Goal: Book appointment/travel/reservation

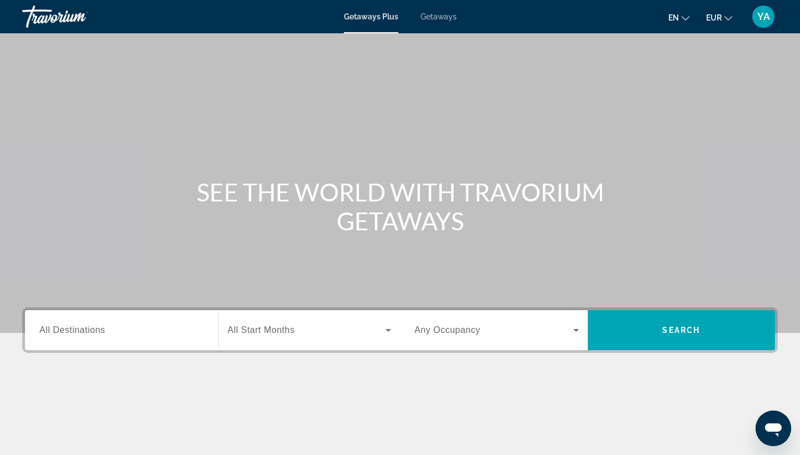
click at [439, 19] on span "Getaways" at bounding box center [438, 16] width 36 height 9
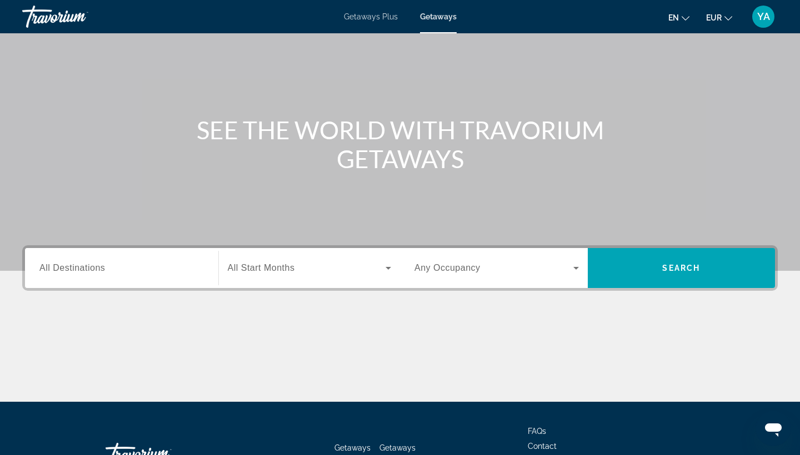
click at [110, 267] on input "Destination All Destinations" at bounding box center [121, 268] width 164 height 13
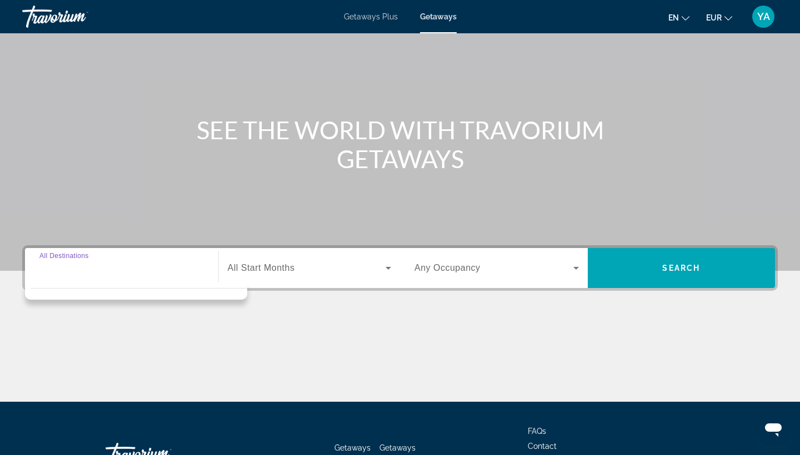
scroll to position [145, 0]
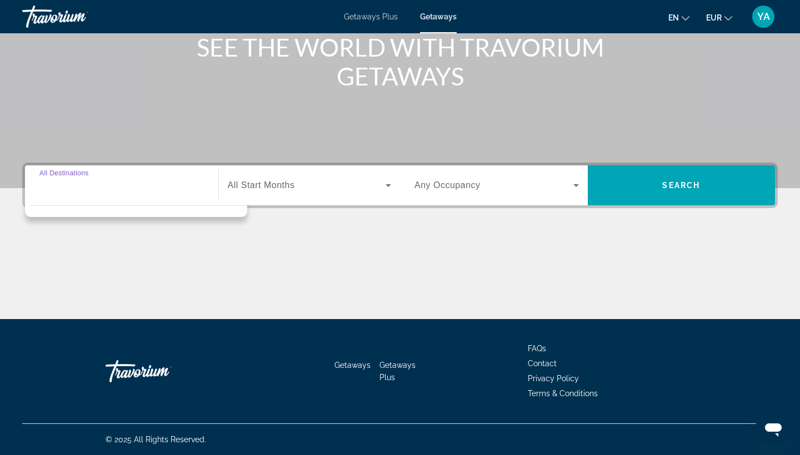
click at [403, 260] on div "Main content" at bounding box center [399, 277] width 755 height 83
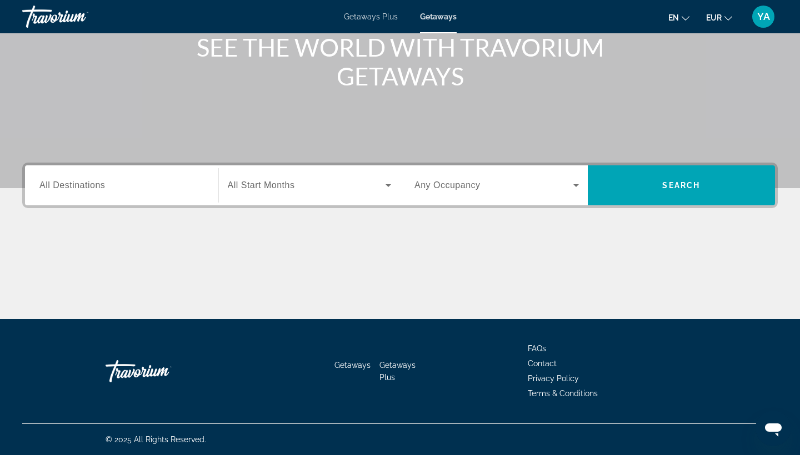
click at [132, 189] on input "Destination All Destinations" at bounding box center [121, 185] width 164 height 13
click at [361, 192] on div "Search widget" at bounding box center [310, 185] width 164 height 31
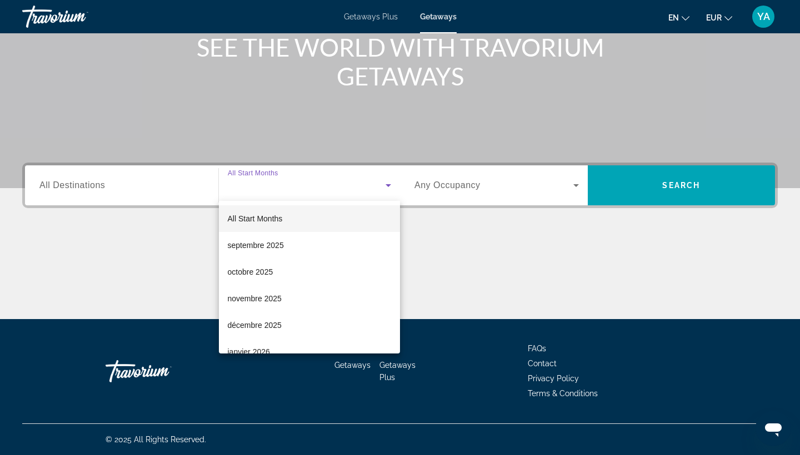
click at [146, 181] on div at bounding box center [400, 227] width 800 height 455
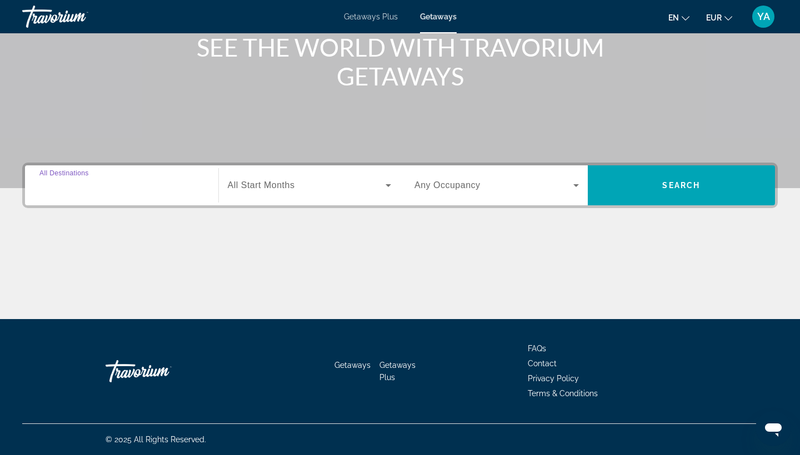
click at [146, 181] on input "Destination All Destinations" at bounding box center [121, 185] width 164 height 13
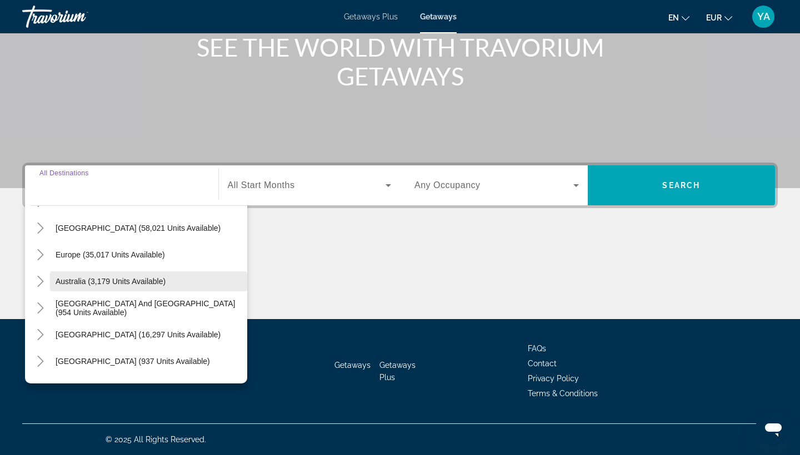
scroll to position [100, 0]
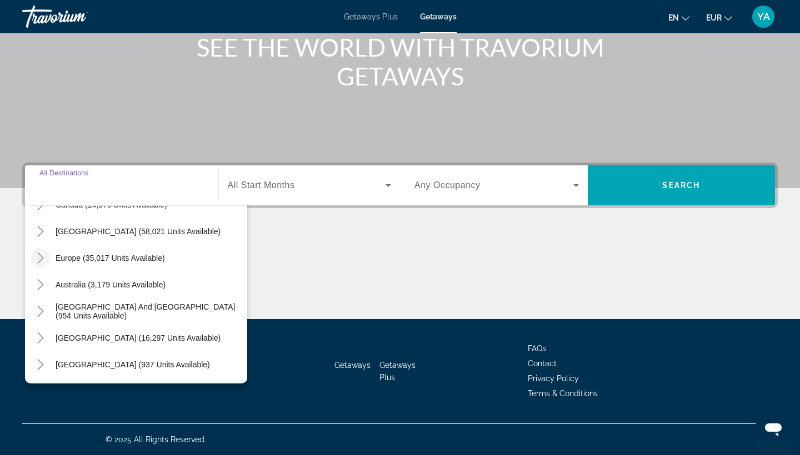
click at [41, 258] on icon "Toggle Europe (35,017 units available)" at bounding box center [40, 258] width 11 height 11
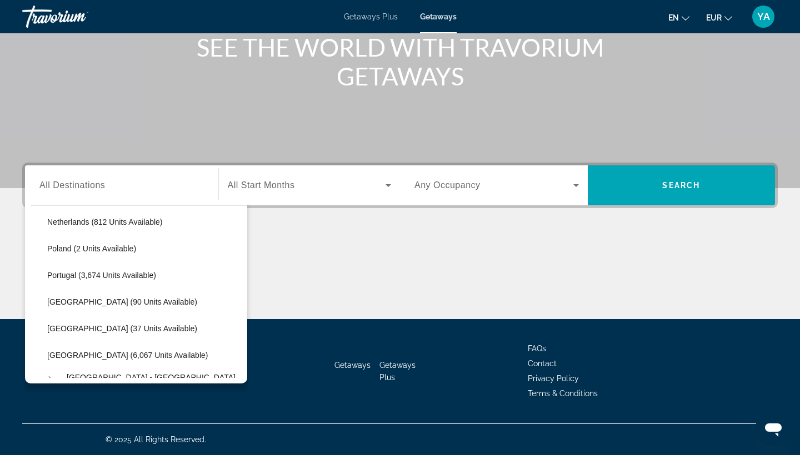
scroll to position [489, 0]
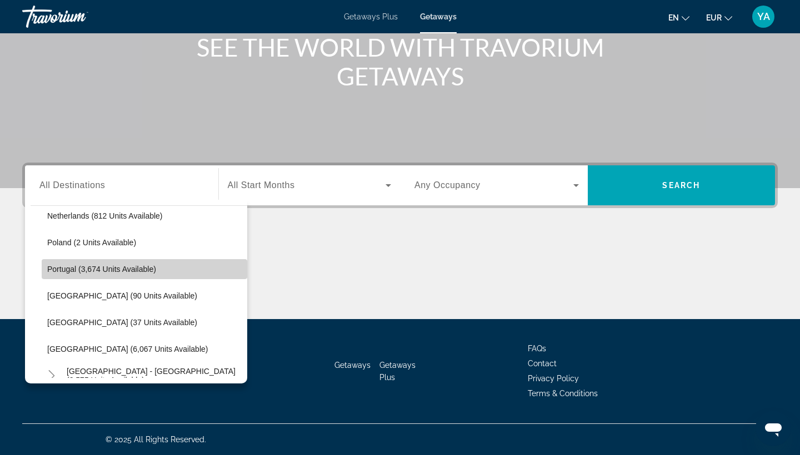
click at [159, 267] on span "Search widget" at bounding box center [144, 269] width 205 height 27
type input "**********"
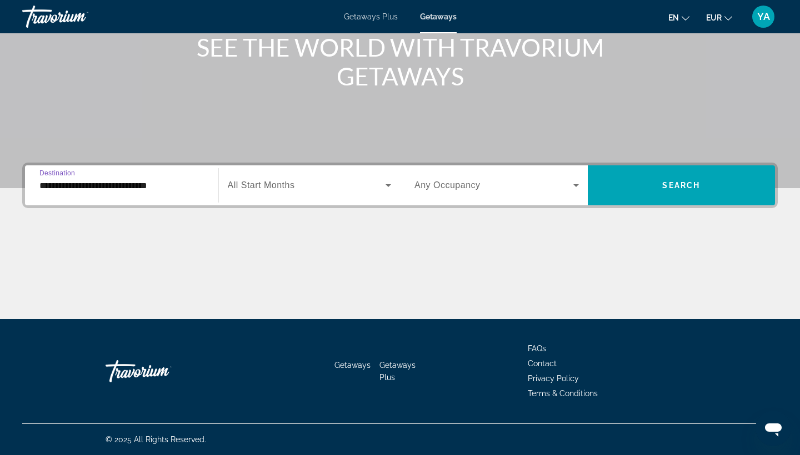
click at [310, 193] on div "Search widget" at bounding box center [310, 185] width 164 height 31
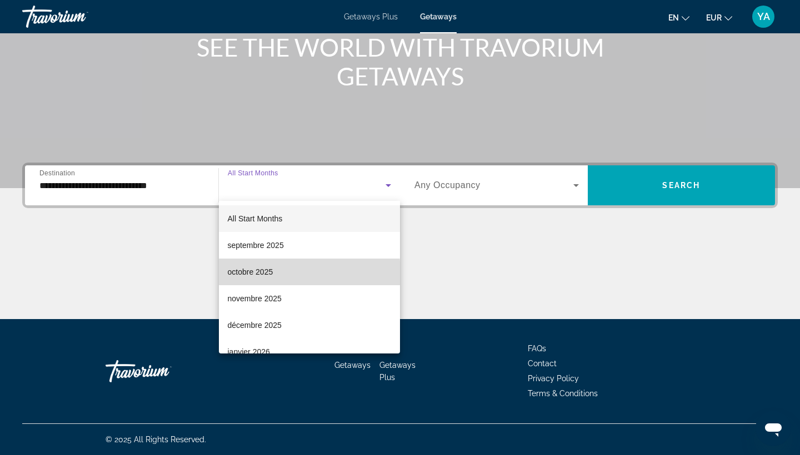
click at [254, 274] on span "octobre 2025" at bounding box center [251, 271] width 46 height 13
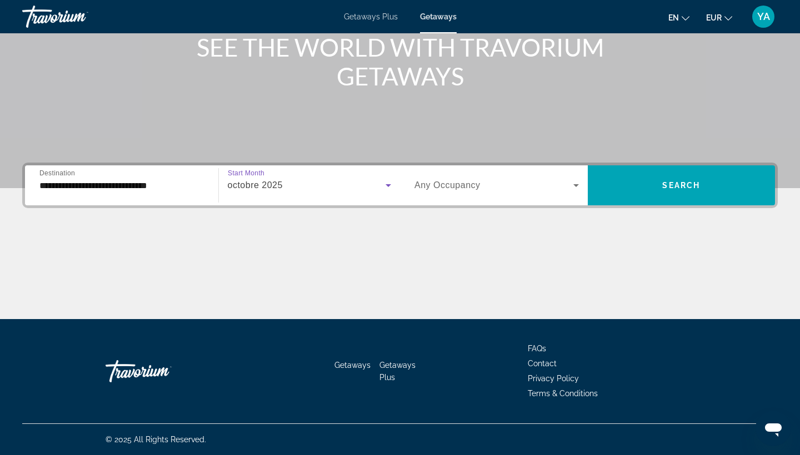
click at [539, 185] on span "Search widget" at bounding box center [493, 185] width 159 height 13
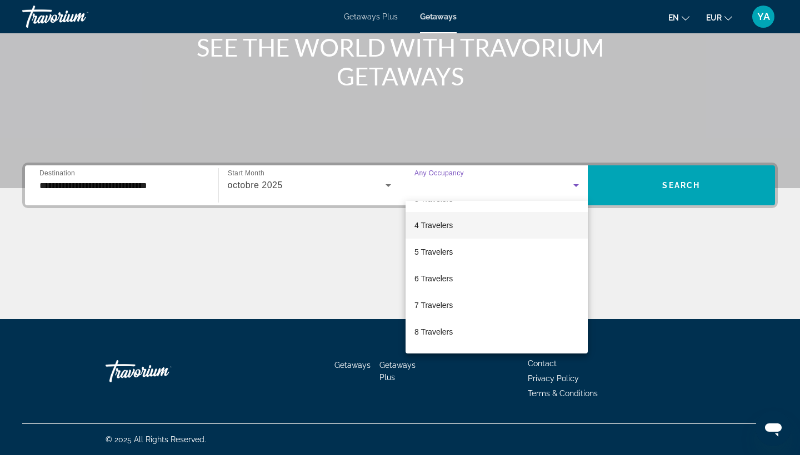
scroll to position [79, 0]
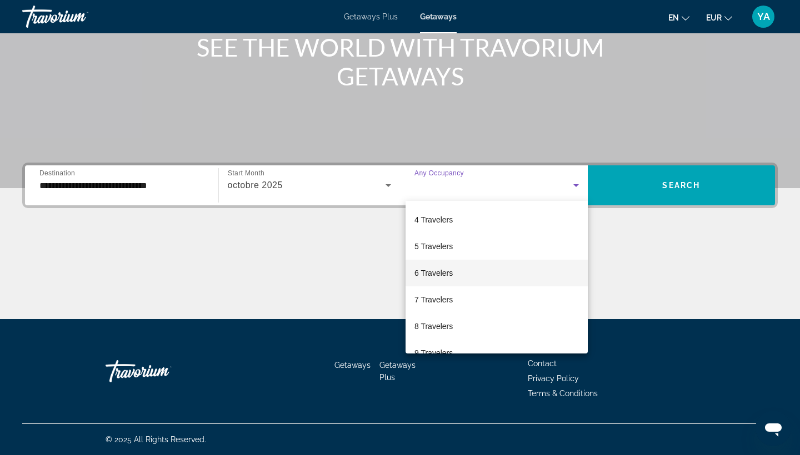
click at [447, 275] on span "6 Travelers" at bounding box center [433, 273] width 38 height 13
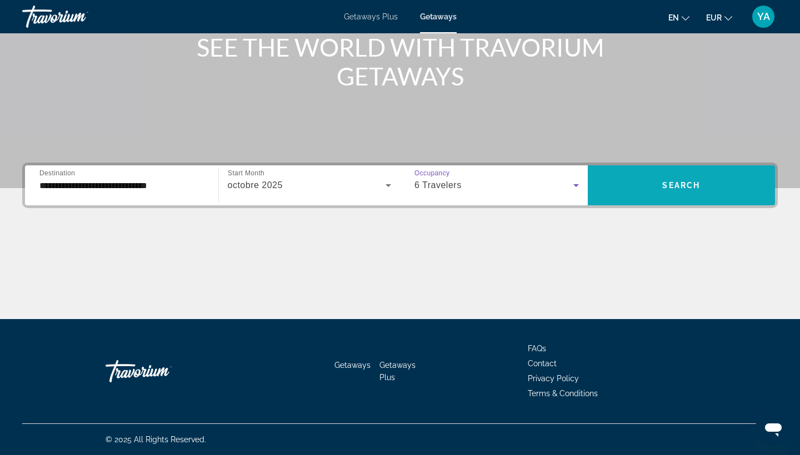
click at [708, 177] on span "Search widget" at bounding box center [682, 185] width 188 height 27
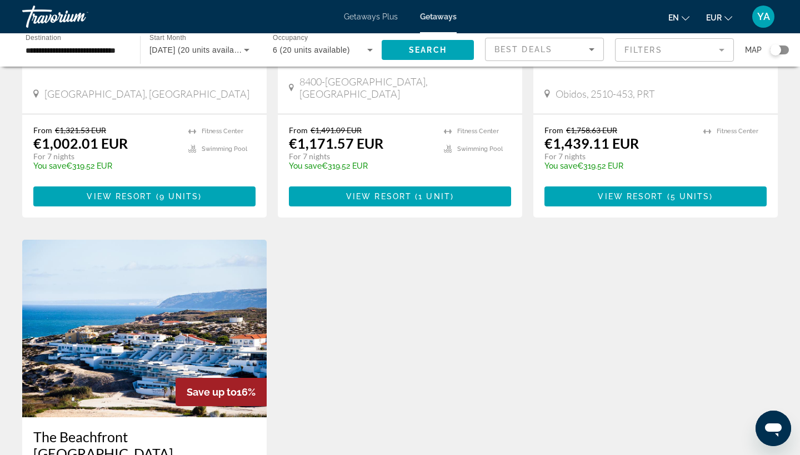
scroll to position [273, 0]
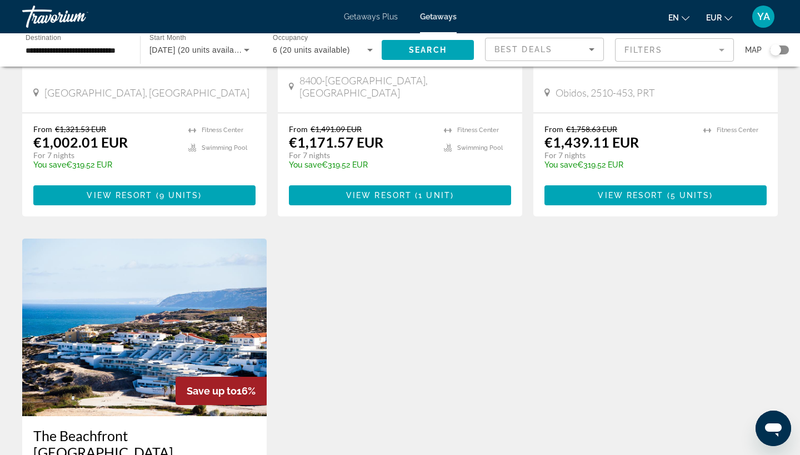
click at [302, 47] on span "6 (20 units available)" at bounding box center [311, 50] width 77 height 9
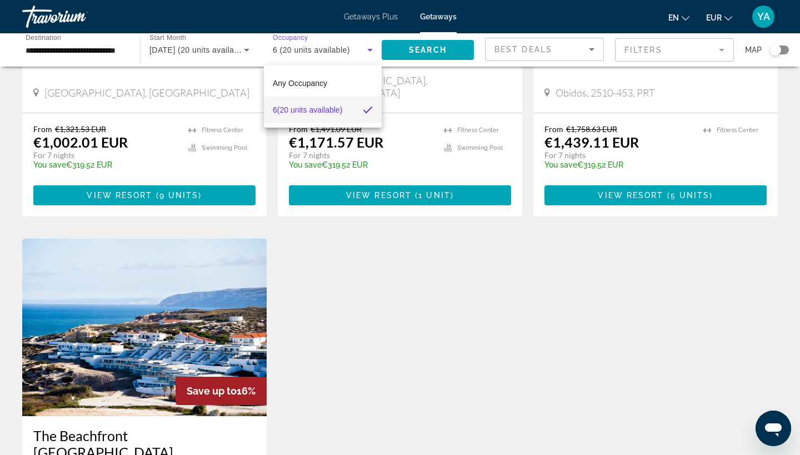
click at [440, 17] on div at bounding box center [400, 227] width 800 height 455
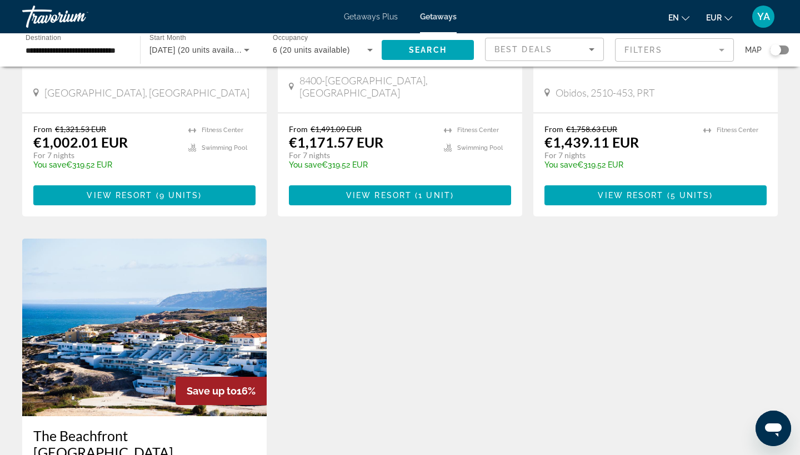
click at [437, 17] on span "Getaways" at bounding box center [438, 16] width 37 height 9
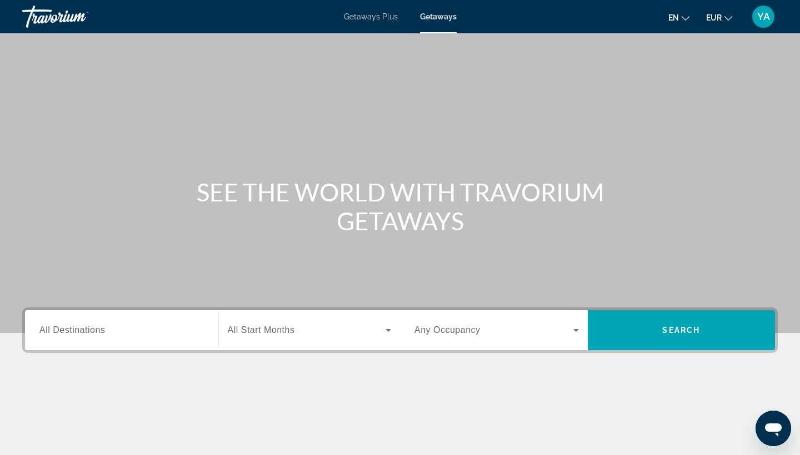
click at [128, 334] on input "Destination All Destinations" at bounding box center [121, 330] width 164 height 13
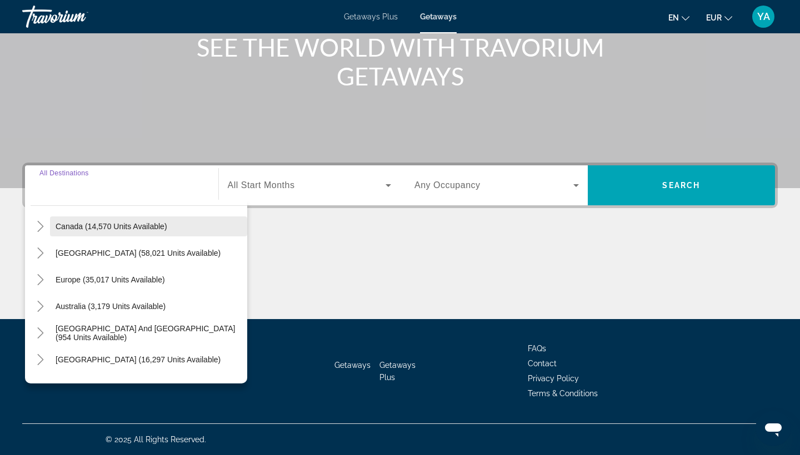
scroll to position [85, 0]
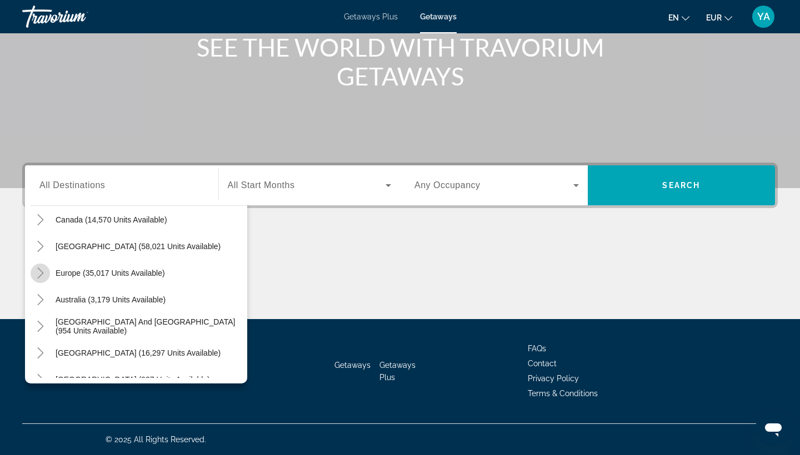
click at [38, 271] on icon "Toggle Europe (35,017 units available)" at bounding box center [40, 273] width 11 height 11
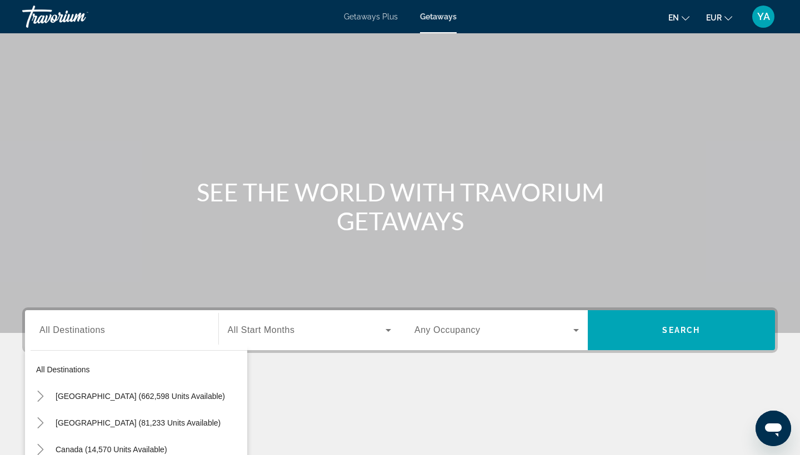
scroll to position [0, 0]
